Goal: Task Accomplishment & Management: Use online tool/utility

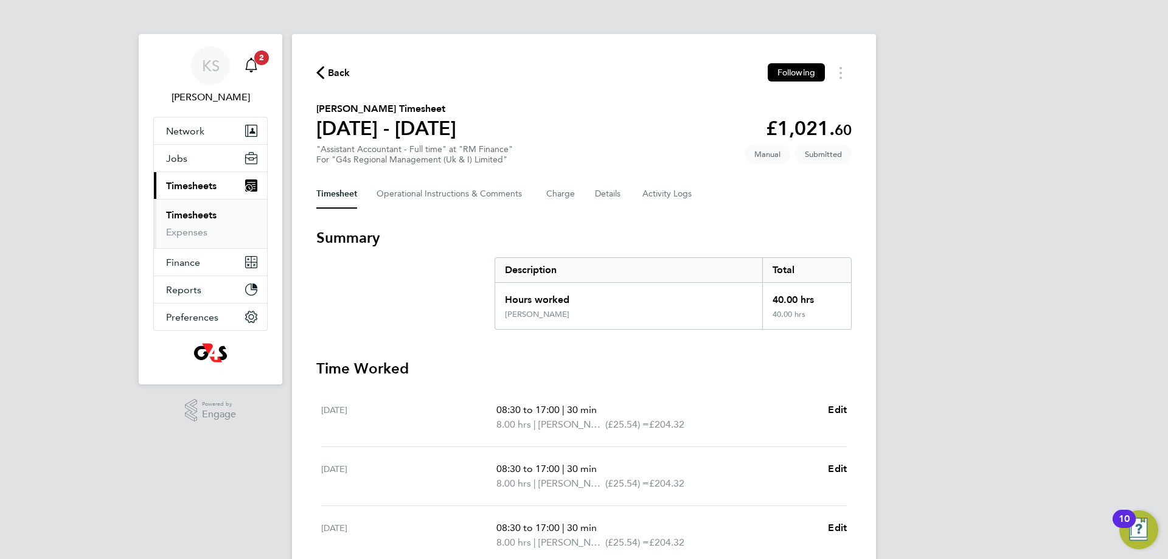
click at [255, 64] on icon "Main navigation" at bounding box center [251, 65] width 15 height 15
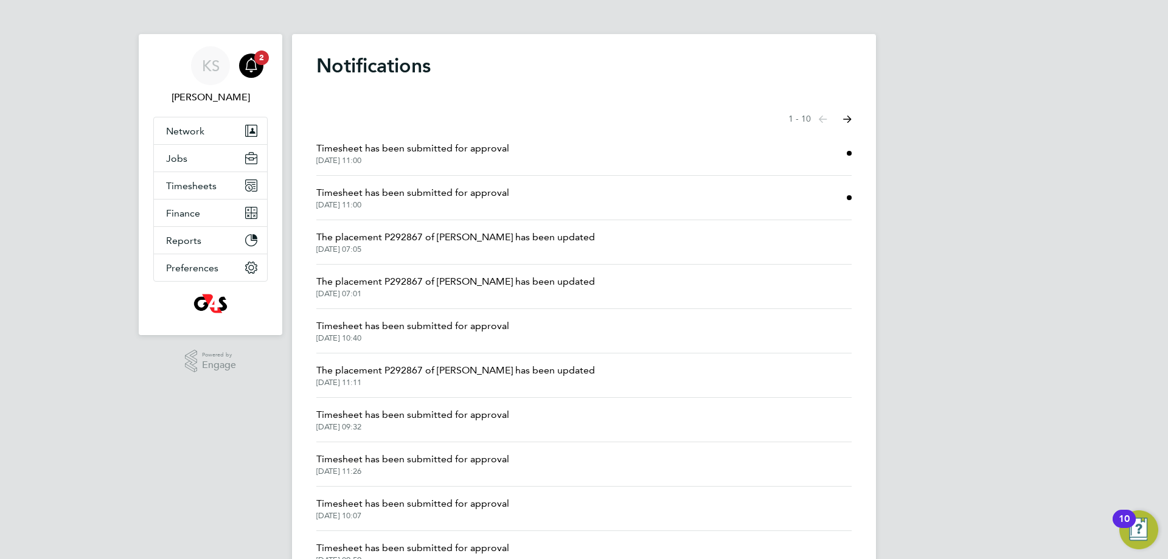
click at [527, 204] on li "Timesheet has been submitted for approval [DATE] 11:00" at bounding box center [583, 198] width 535 height 44
click at [468, 193] on span "Timesheet has been submitted for approval" at bounding box center [412, 193] width 193 height 15
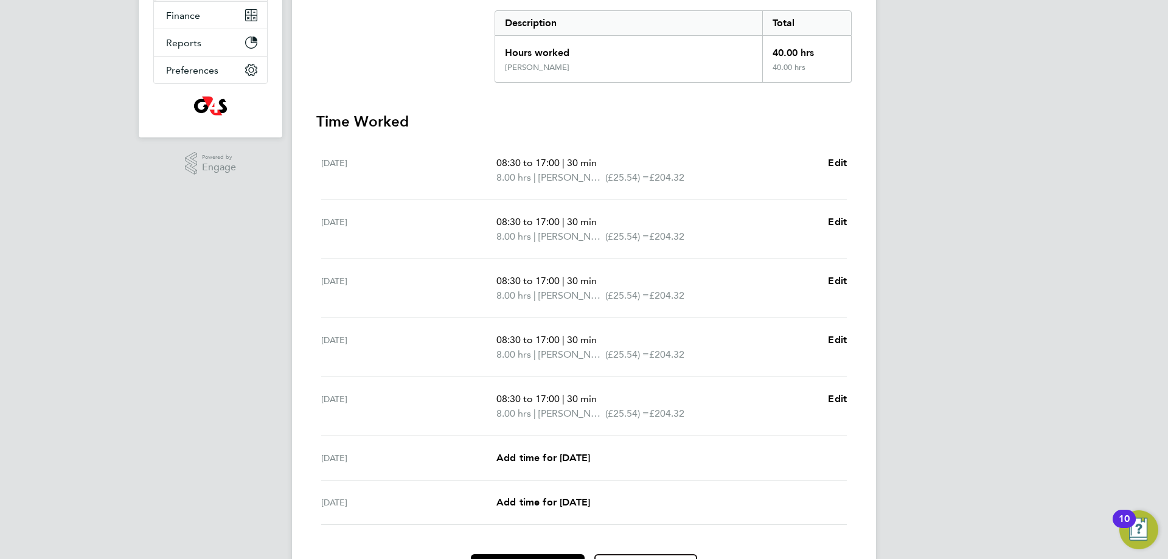
scroll to position [320, 0]
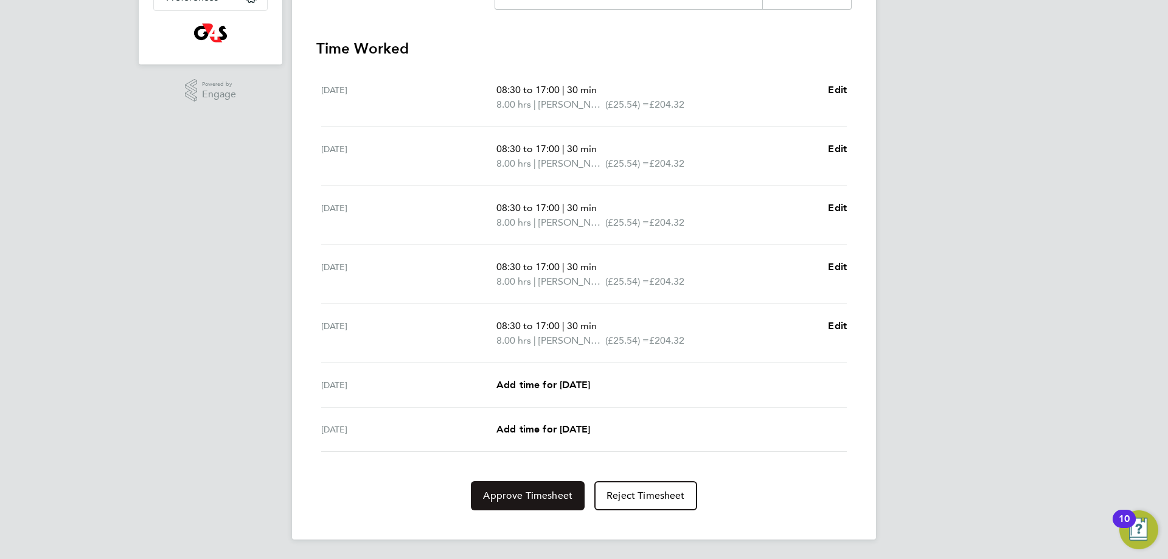
click at [517, 493] on span "Approve Timesheet" at bounding box center [527, 496] width 89 height 12
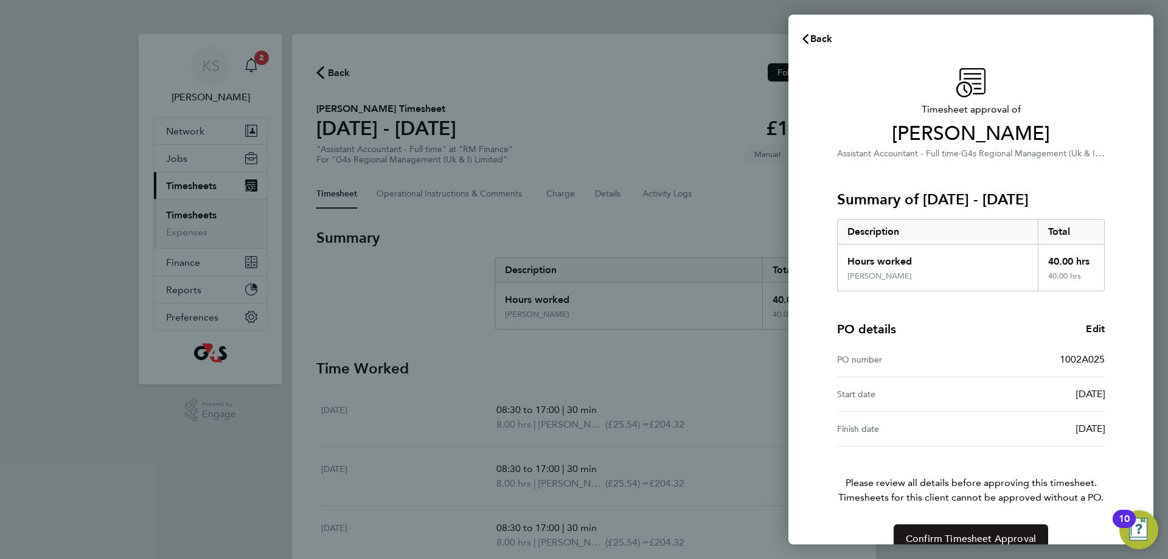
click at [994, 534] on span "Confirm Timesheet Approval" at bounding box center [971, 539] width 130 height 12
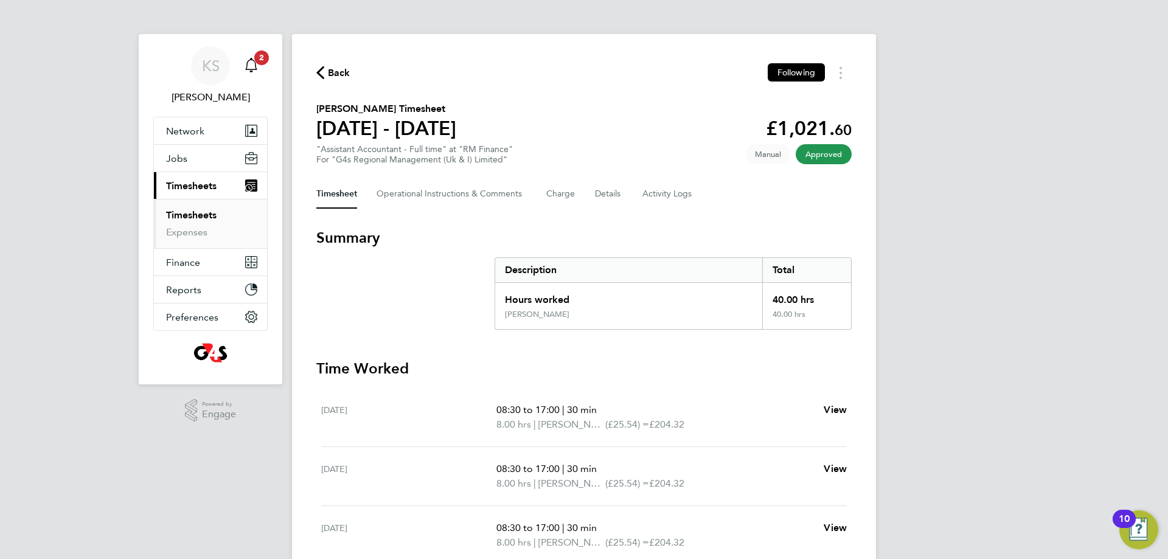
click at [258, 60] on span "2" at bounding box center [261, 58] width 15 height 15
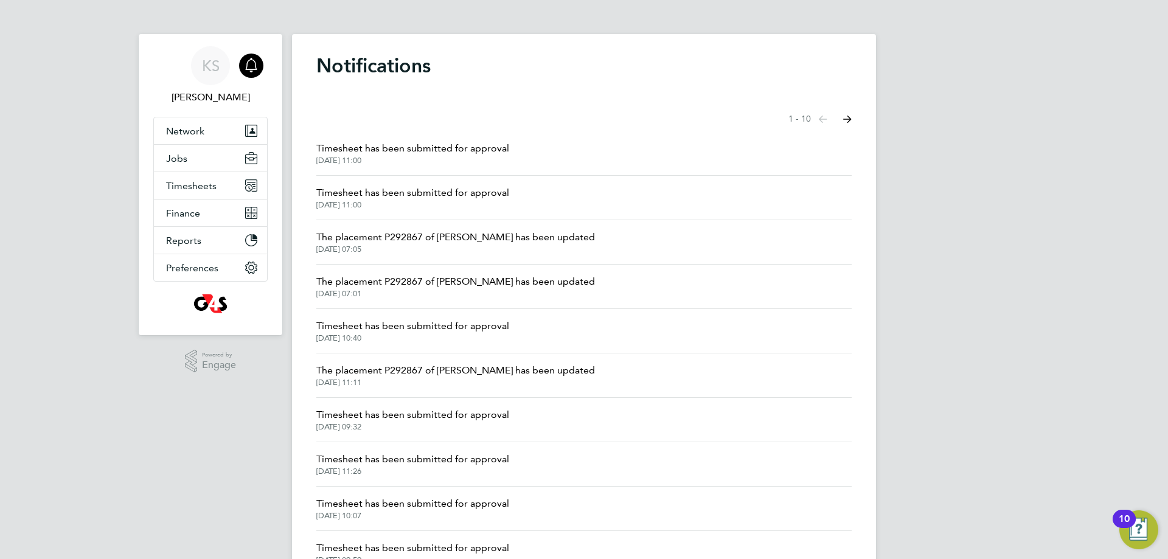
click at [469, 152] on span "Timesheet has been submitted for approval" at bounding box center [412, 148] width 193 height 15
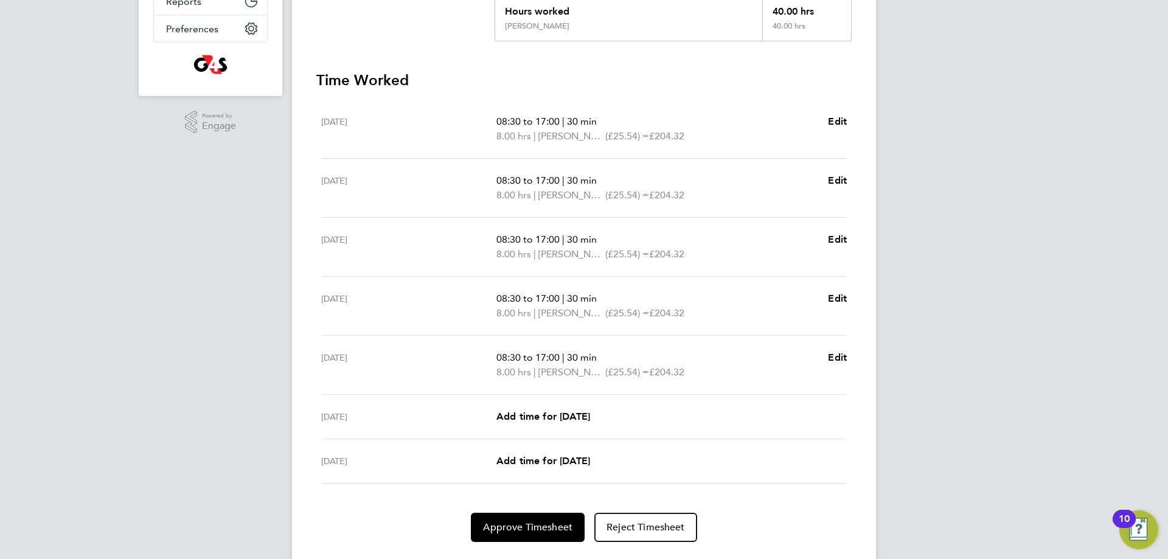
scroll to position [304, 0]
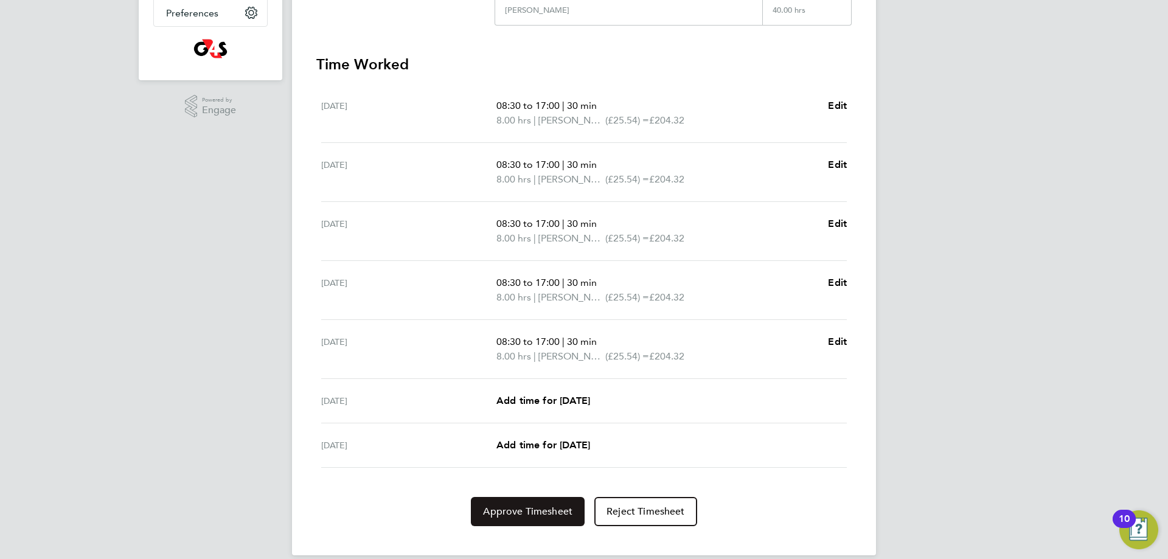
click at [542, 521] on button "Approve Timesheet" at bounding box center [528, 511] width 114 height 29
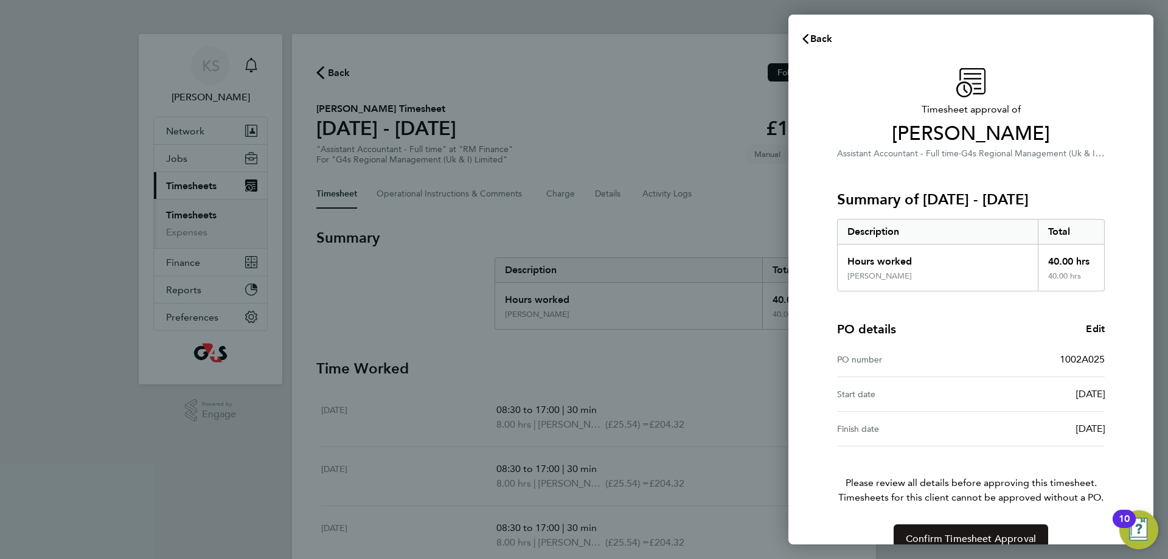
click at [998, 529] on button "Confirm Timesheet Approval" at bounding box center [971, 538] width 155 height 29
